Goal: Information Seeking & Learning: Learn about a topic

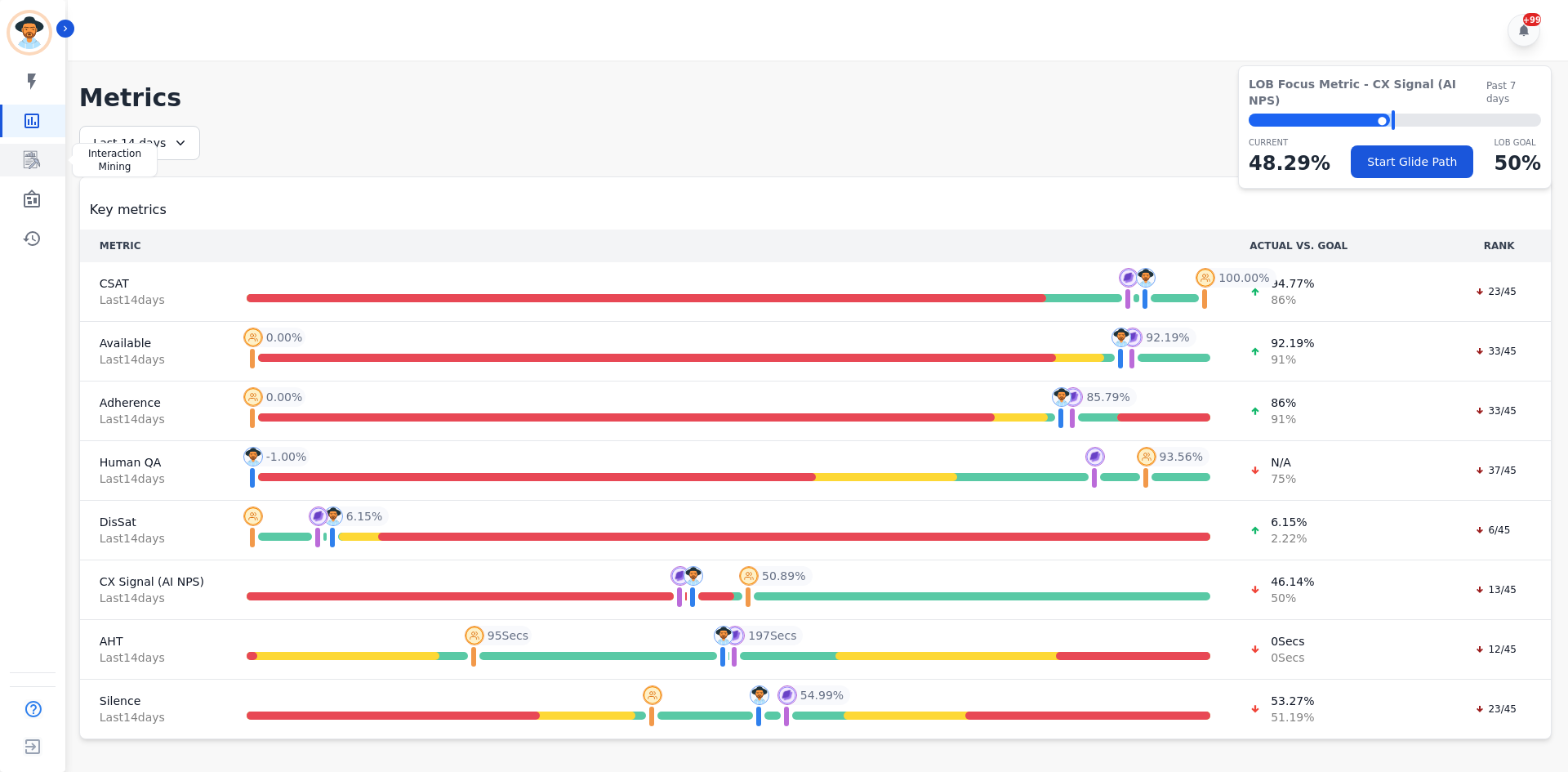
click at [49, 154] on link "Sidebar" at bounding box center [33, 160] width 63 height 33
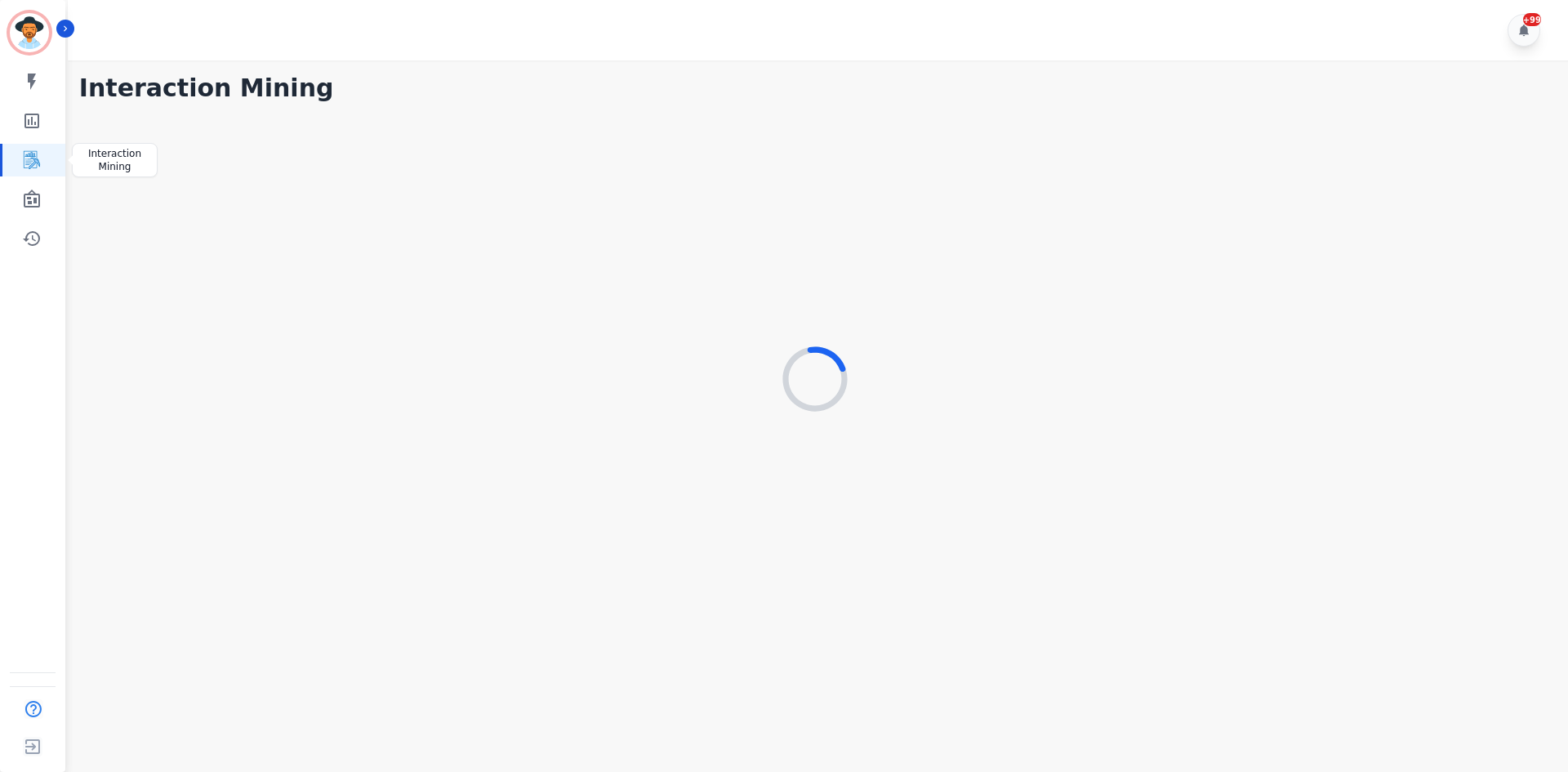
click at [54, 162] on link "Sidebar" at bounding box center [33, 160] width 63 height 33
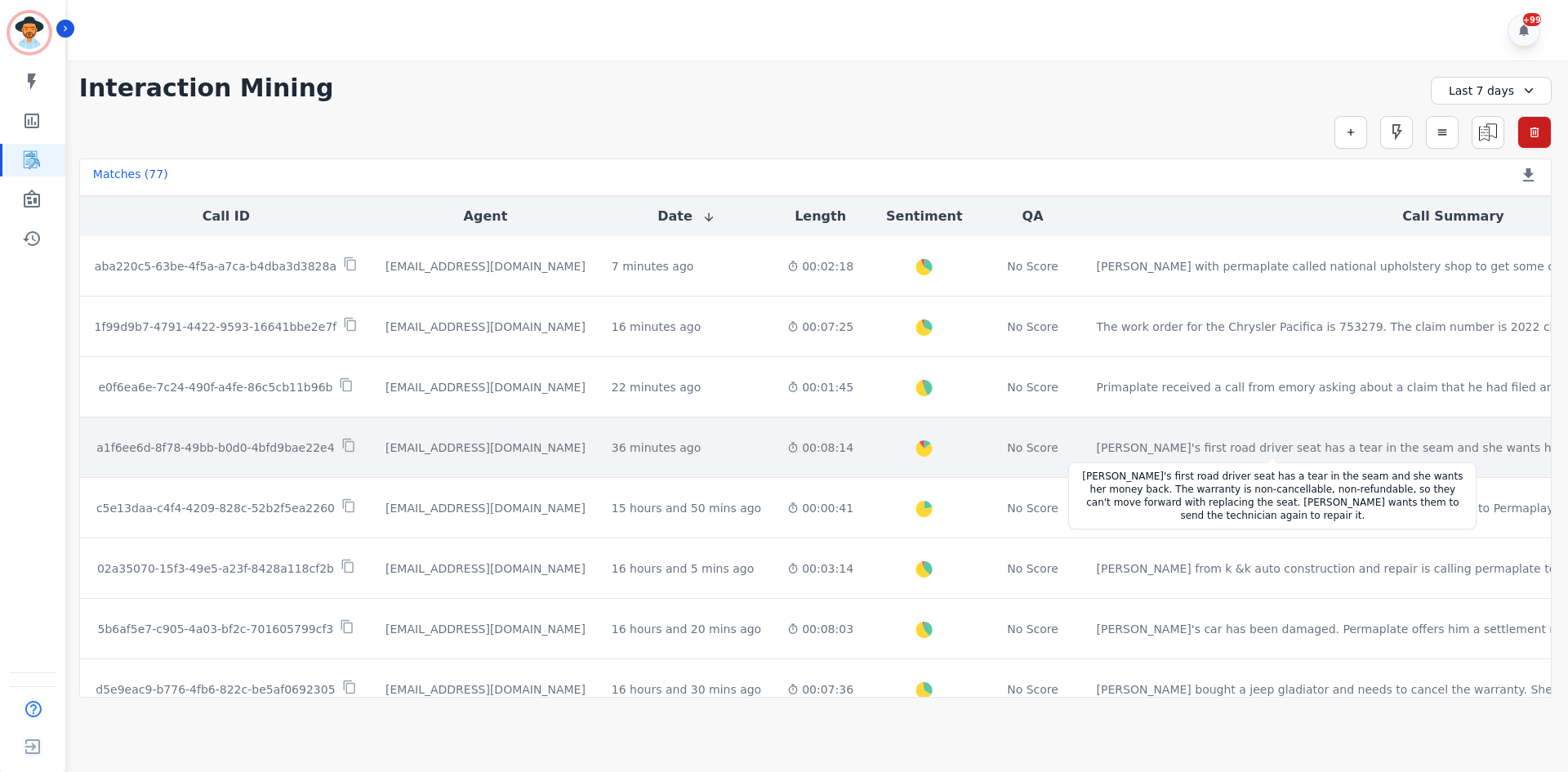
click at [1097, 441] on div "Cora's first road driver seat has a tear in the seam and she wants her money ba…" at bounding box center [1425, 448] width 658 height 16
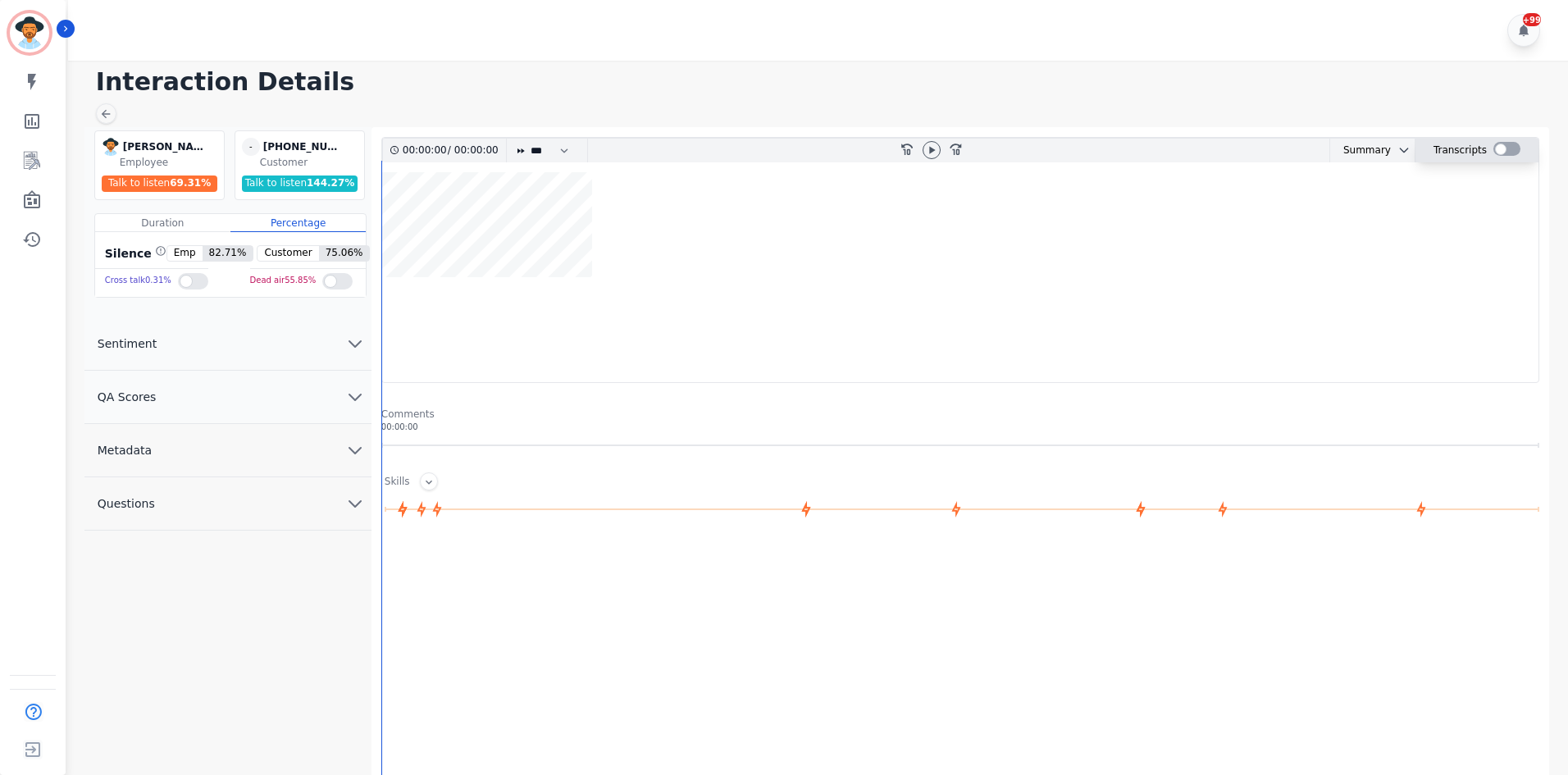
click at [1499, 148] on div at bounding box center [1506, 148] width 27 height 14
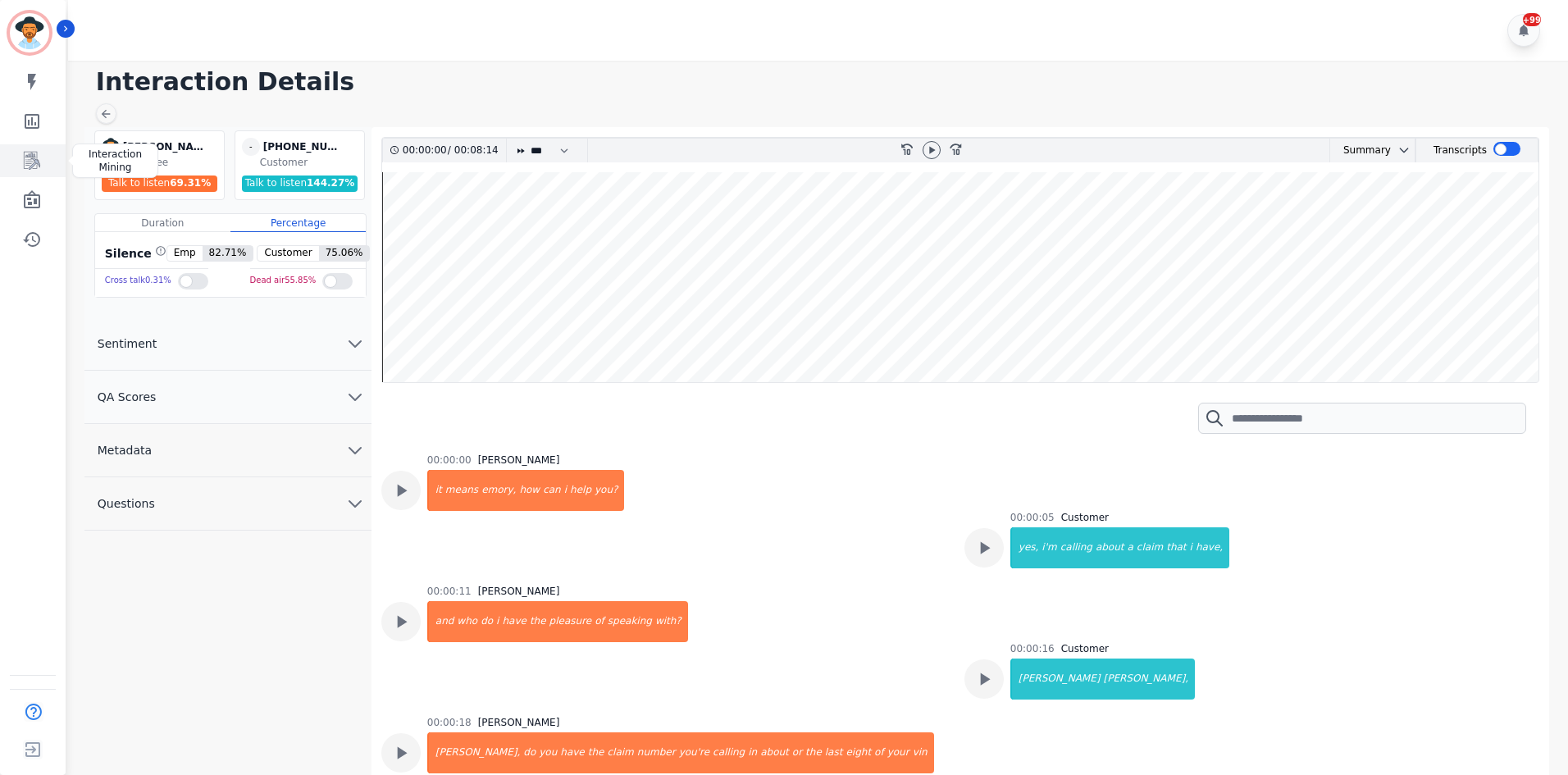
click at [32, 161] on icon "Sidebar" at bounding box center [32, 160] width 16 height 18
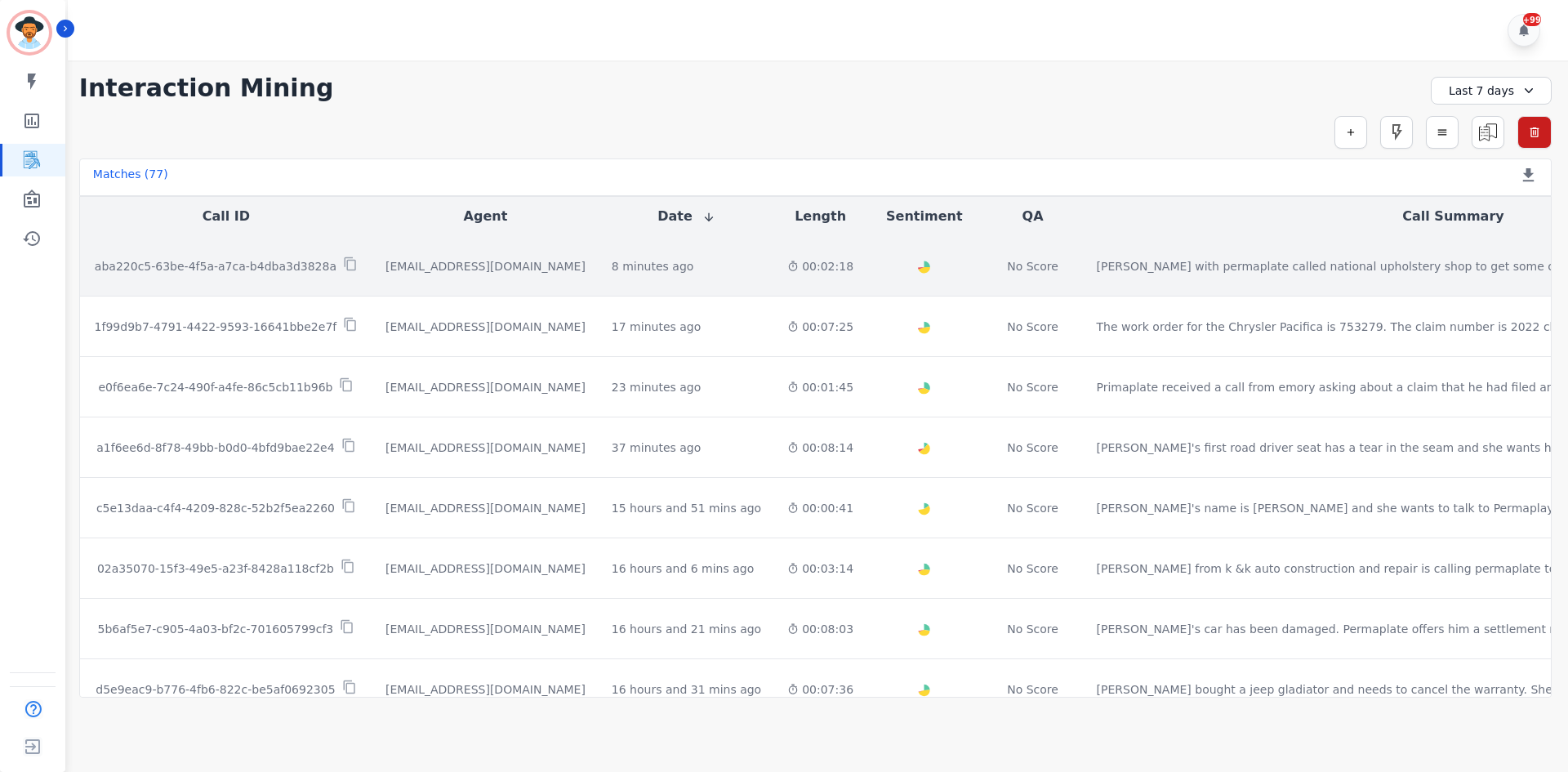
click at [1102, 282] on td "Emery with permaplate called national upholstery shop to get some clarification…" at bounding box center [1454, 266] width 740 height 61
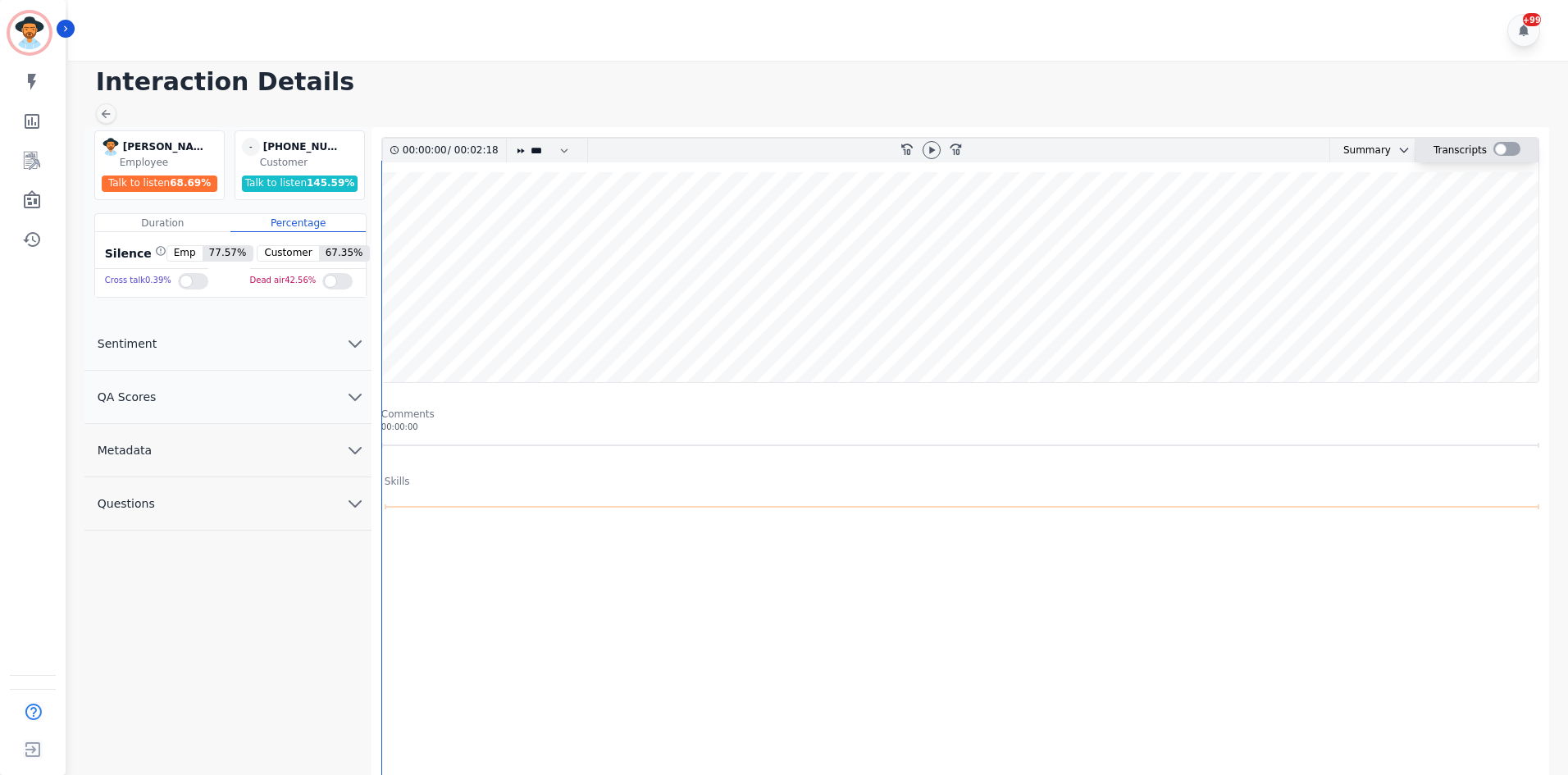
click at [1509, 154] on div at bounding box center [1506, 148] width 27 height 14
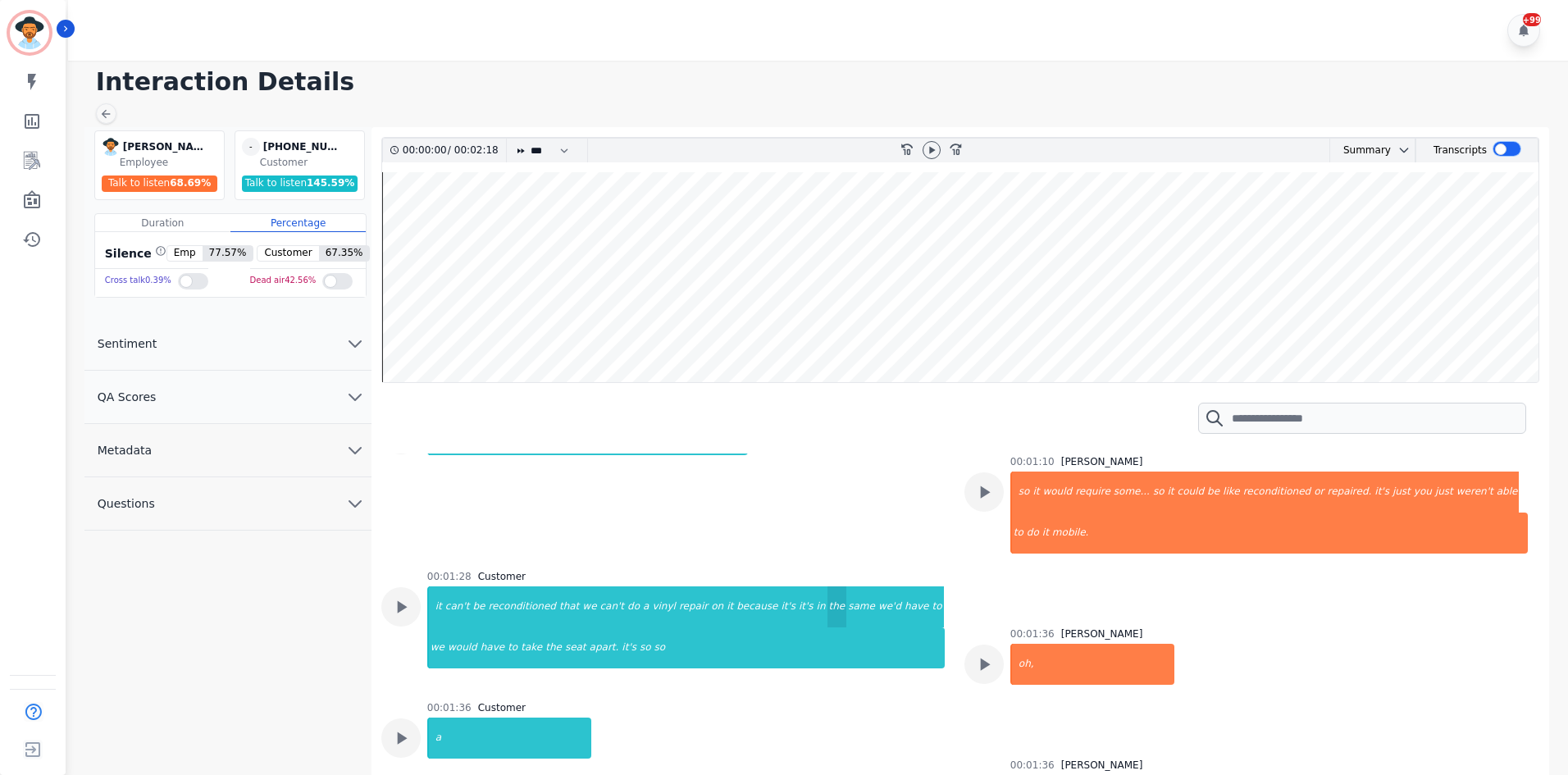
scroll to position [1640, 0]
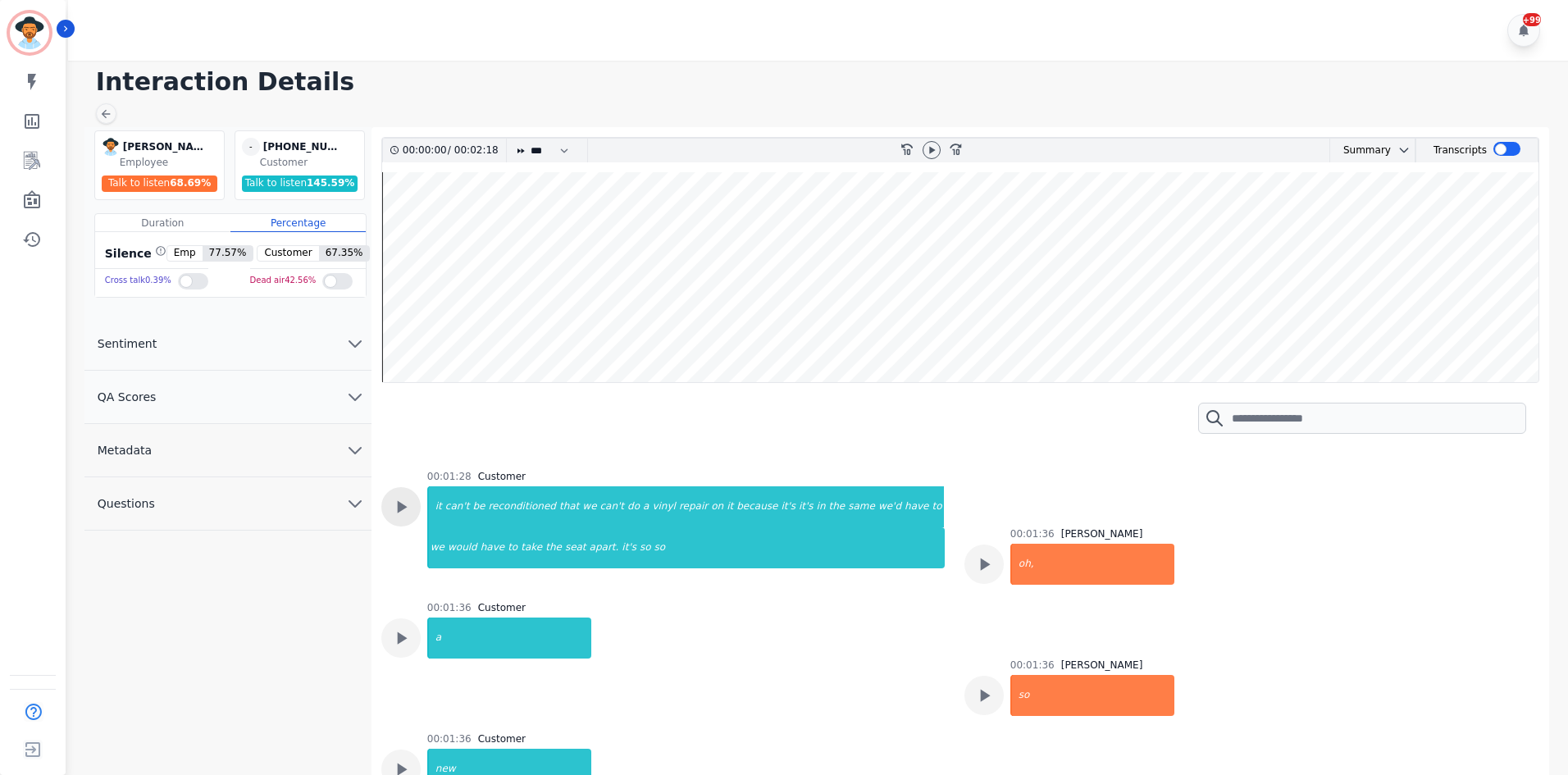
click at [409, 496] on icon at bounding box center [400, 506] width 21 height 21
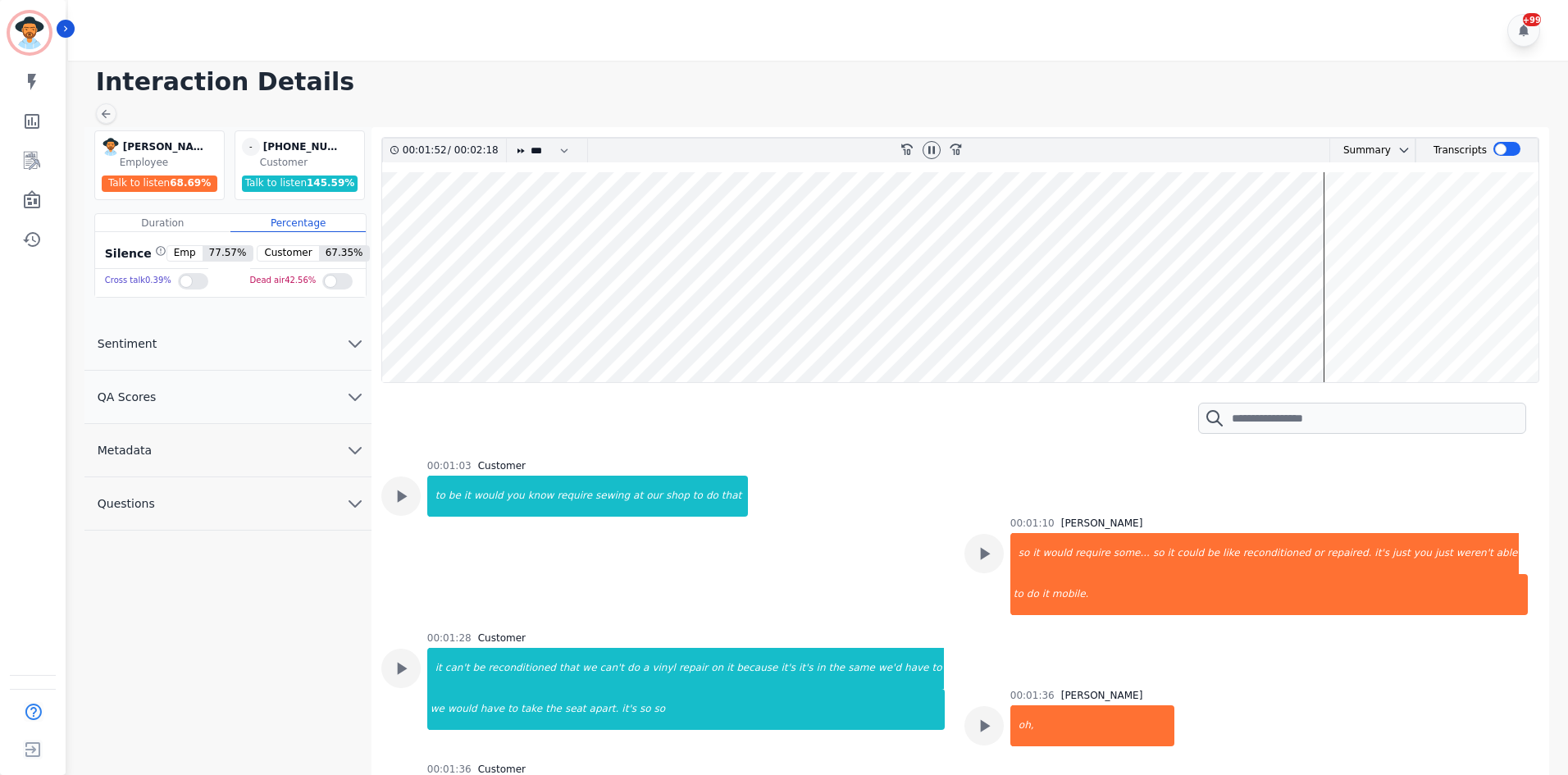
scroll to position [1493, 0]
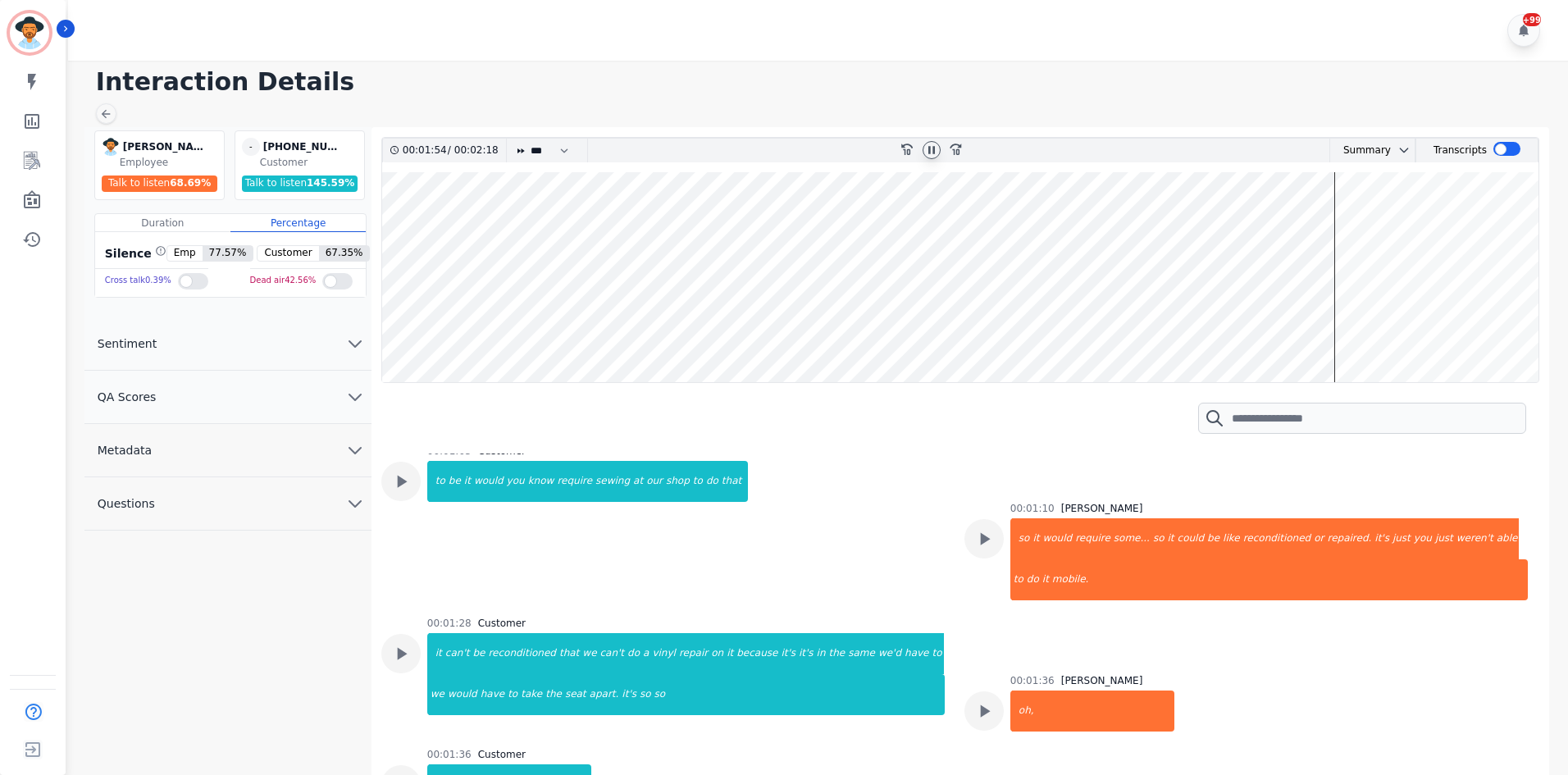
click at [934, 148] on icon at bounding box center [930, 149] width 13 height 13
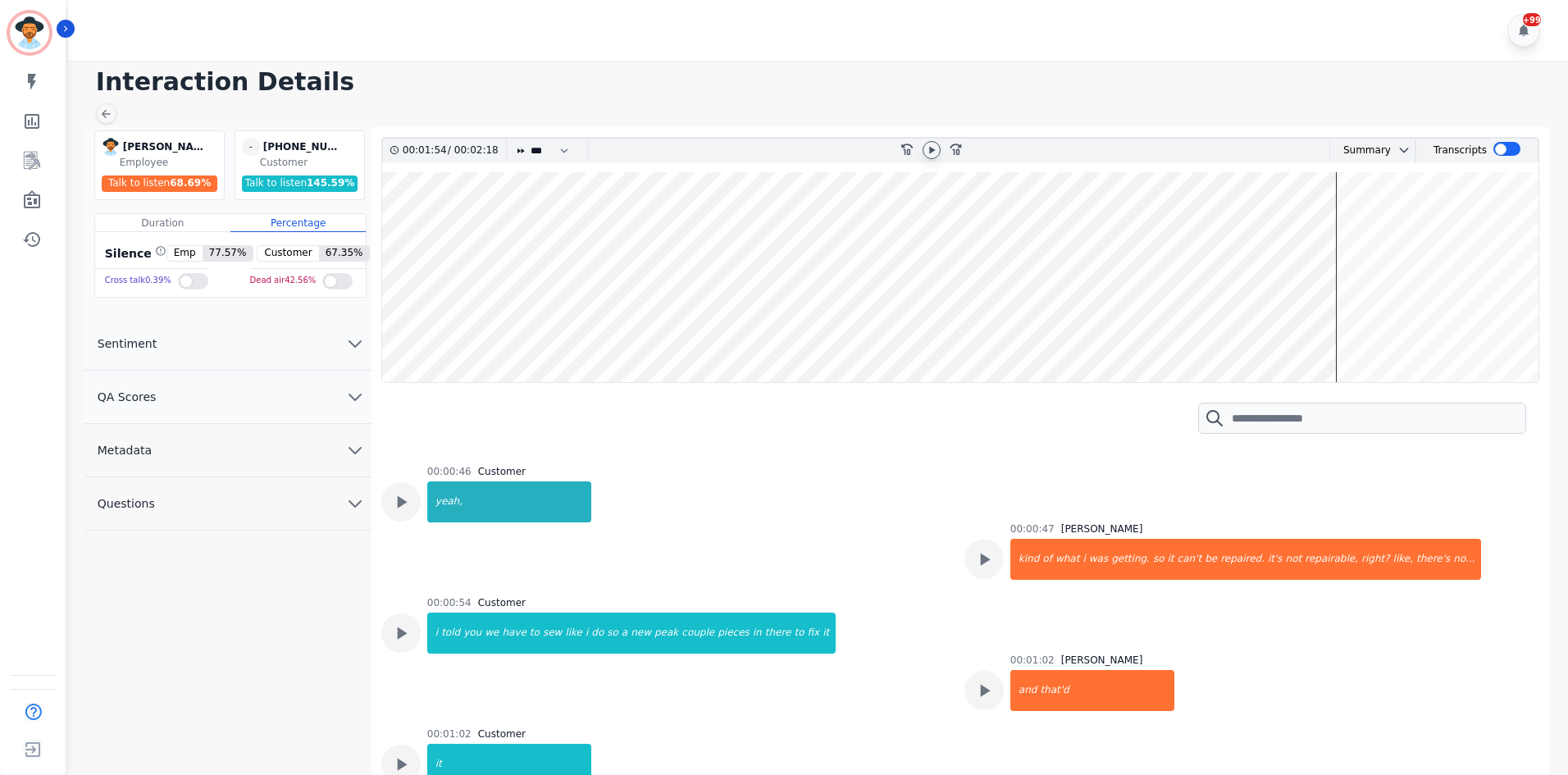
scroll to position [837, 0]
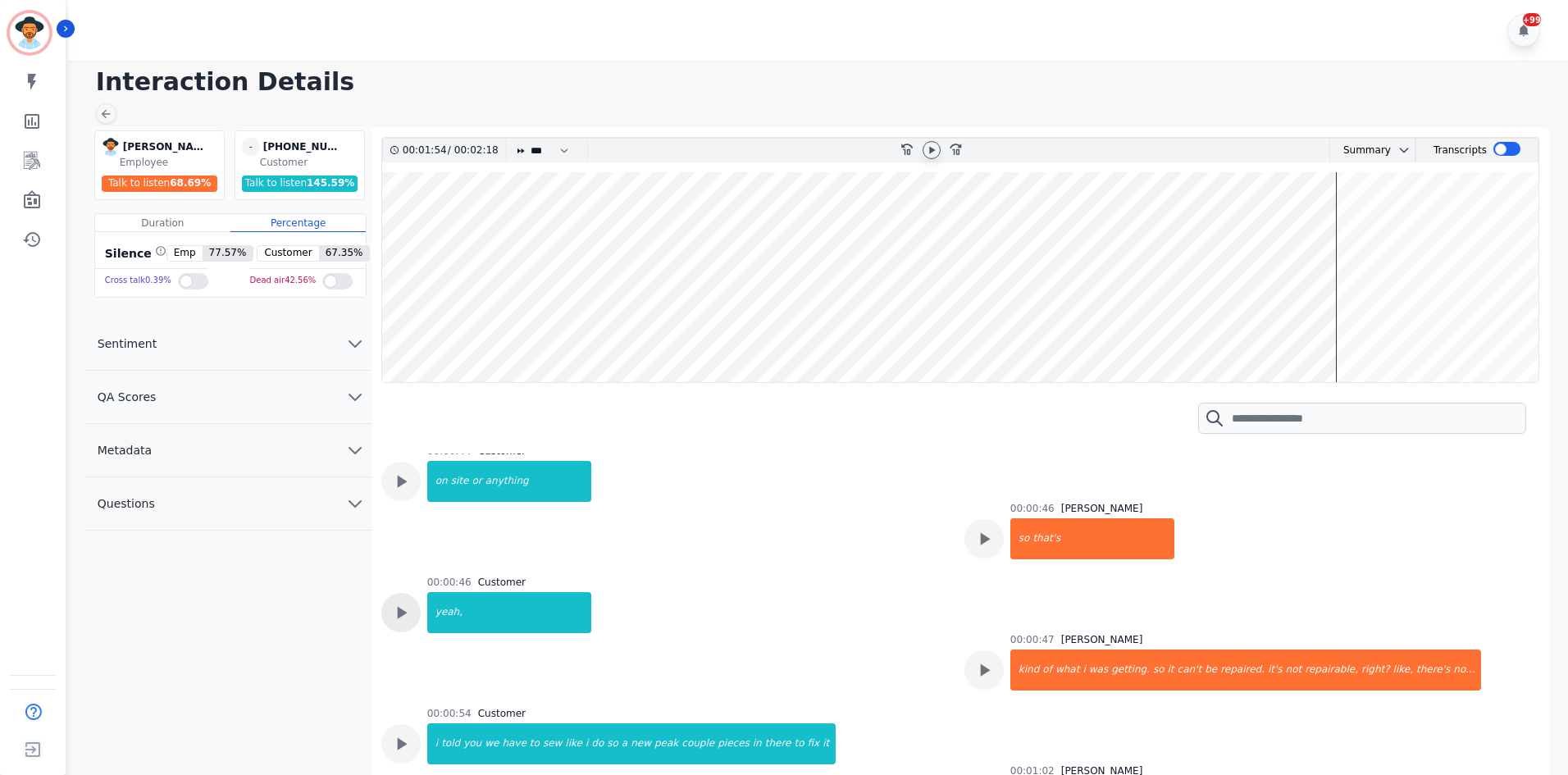
click at [394, 602] on icon at bounding box center [400, 612] width 21 height 21
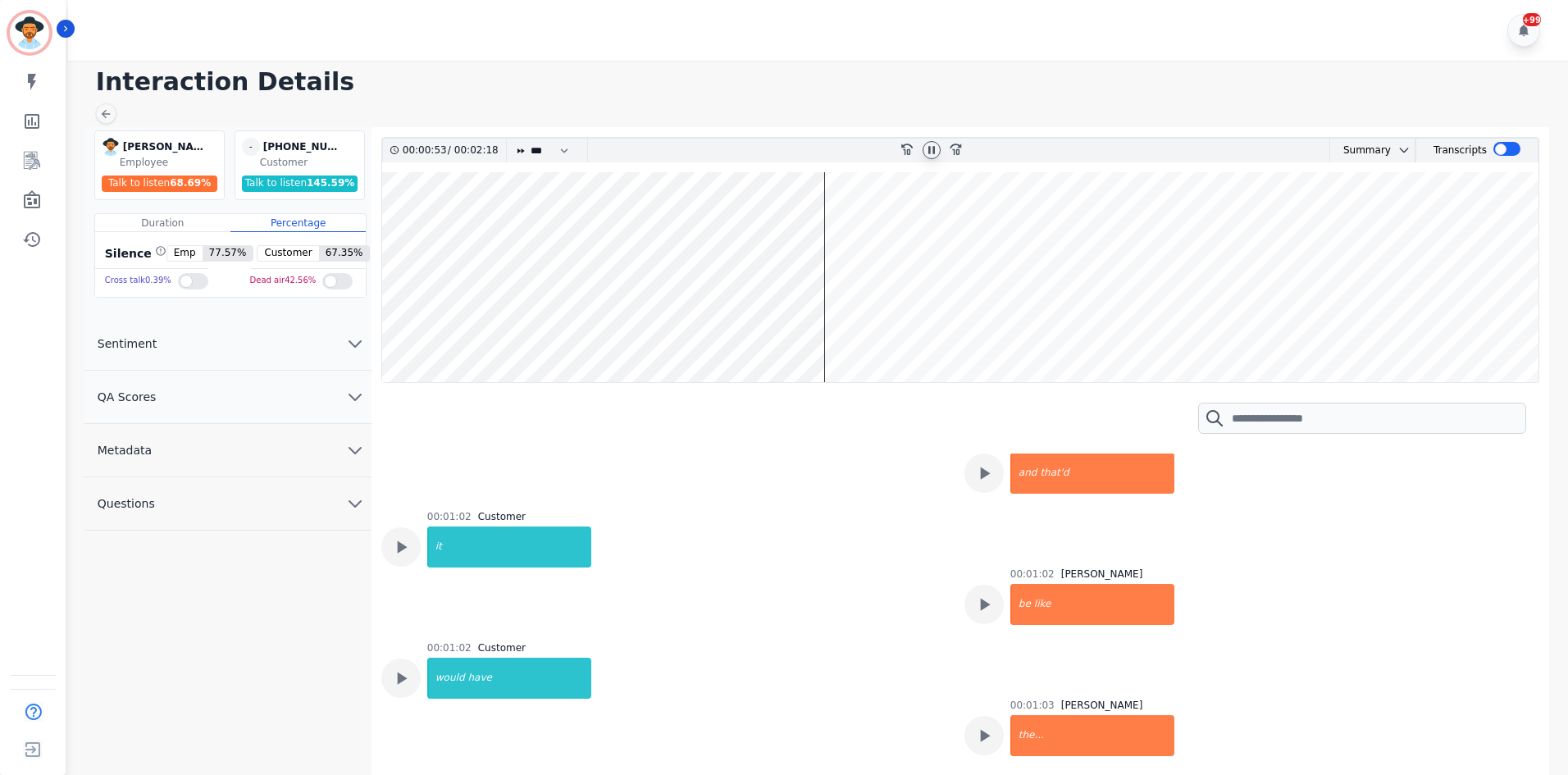
scroll to position [1083, 0]
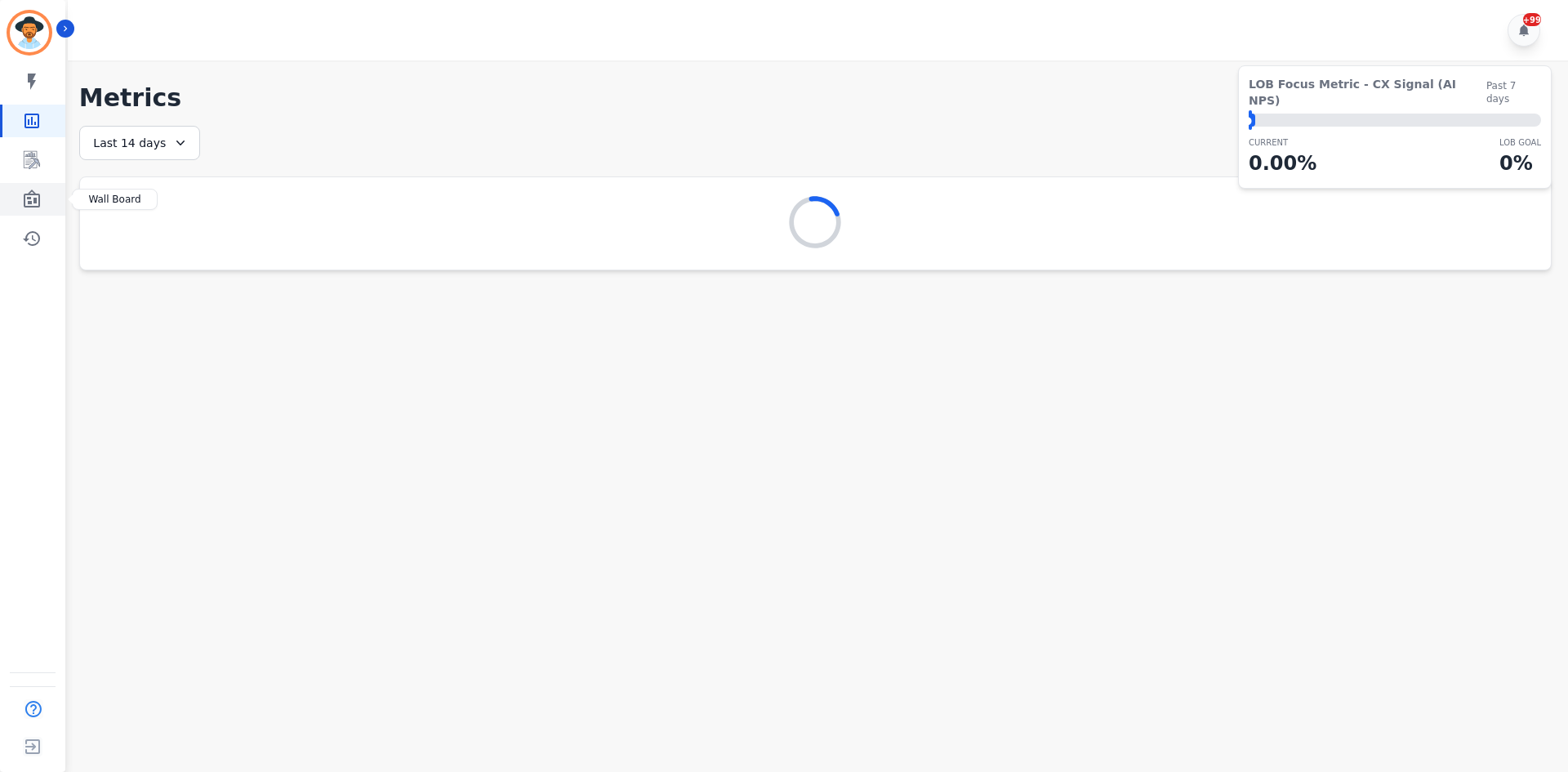
click at [53, 189] on link "Sidebar" at bounding box center [33, 198] width 63 height 33
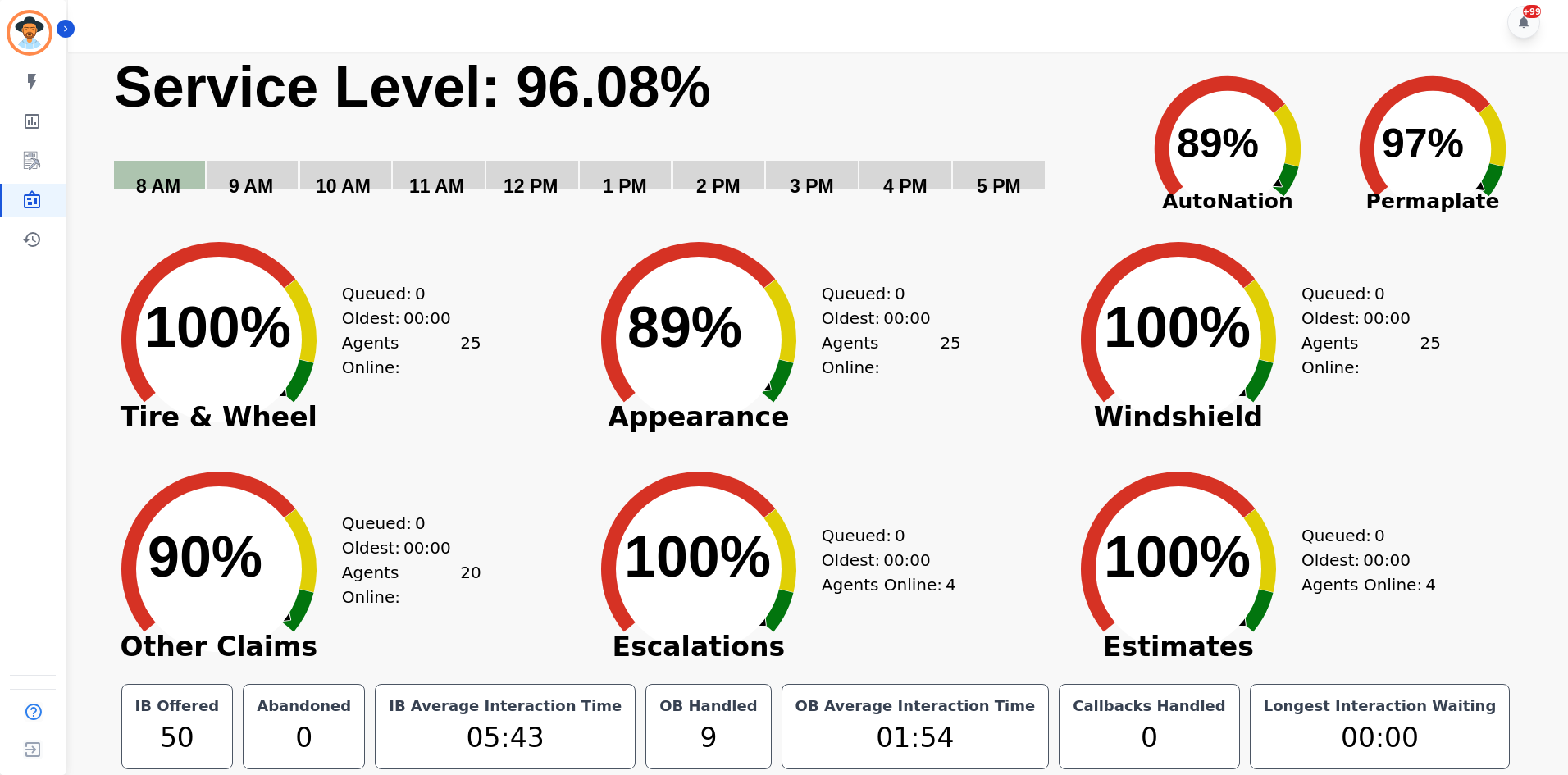
scroll to position [9, 0]
